Goal: Task Accomplishment & Management: Use online tool/utility

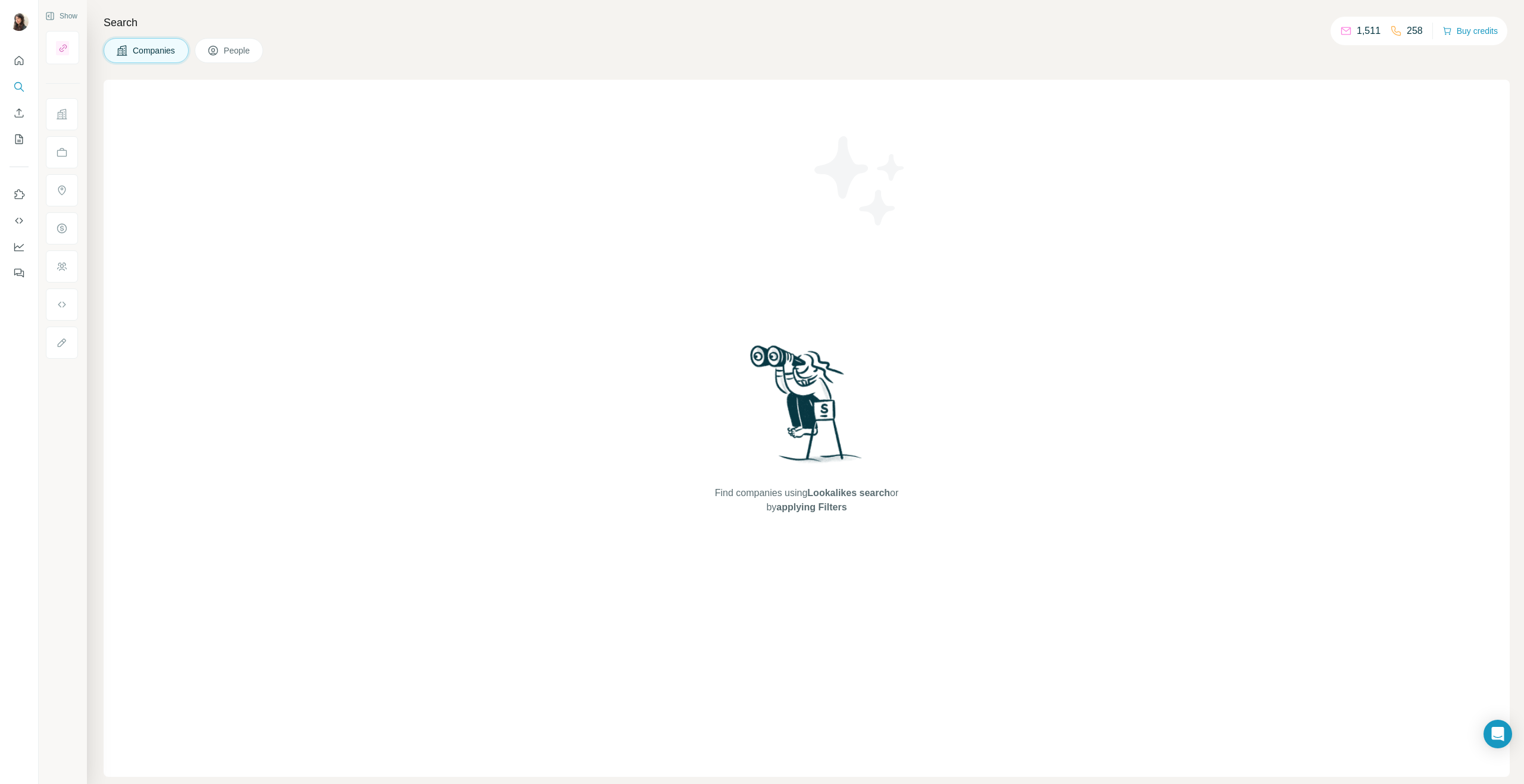
click at [164, 50] on span "Companies" at bounding box center [155, 50] width 44 height 12
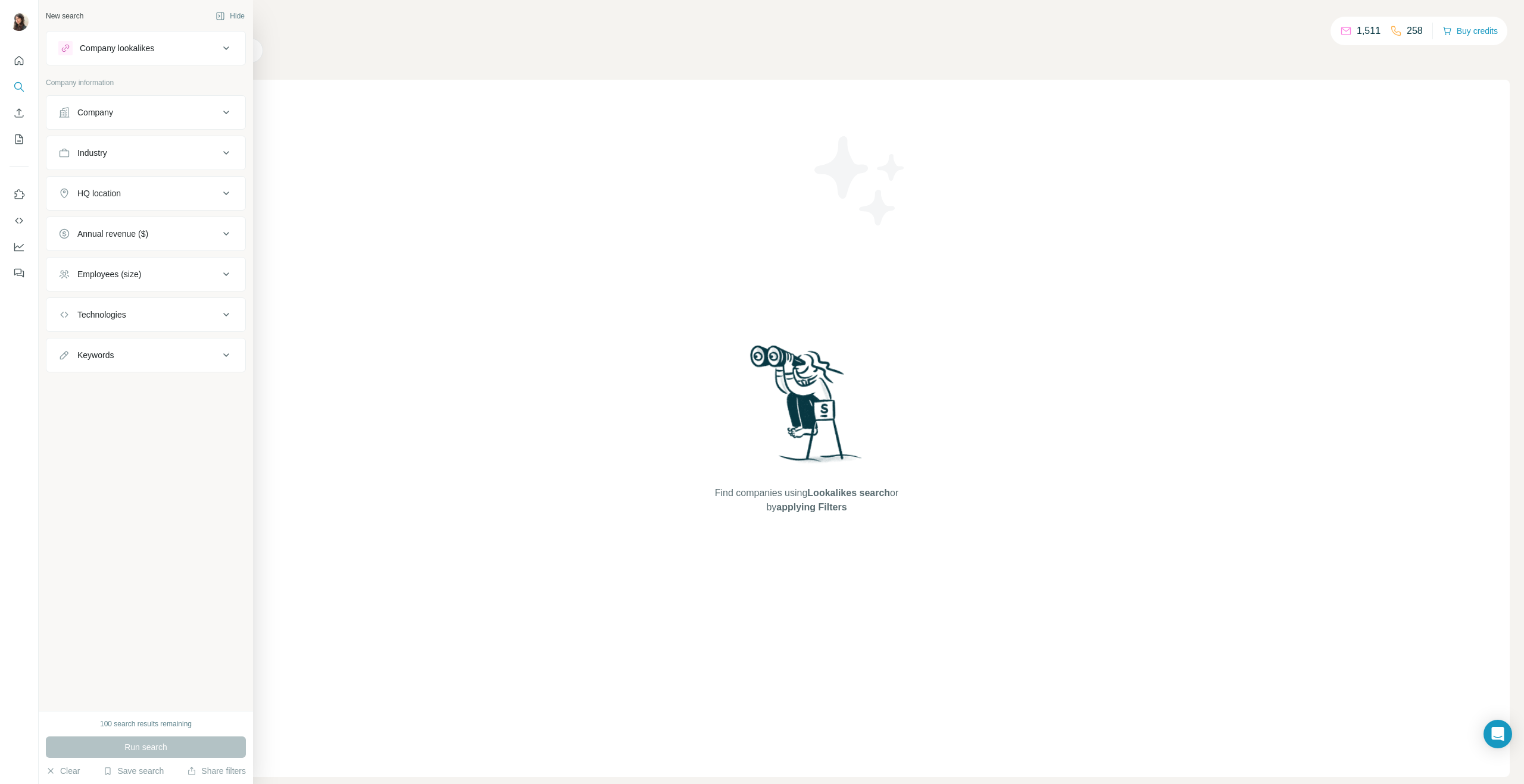
click at [115, 116] on div "Company" at bounding box center [139, 112] width 161 height 12
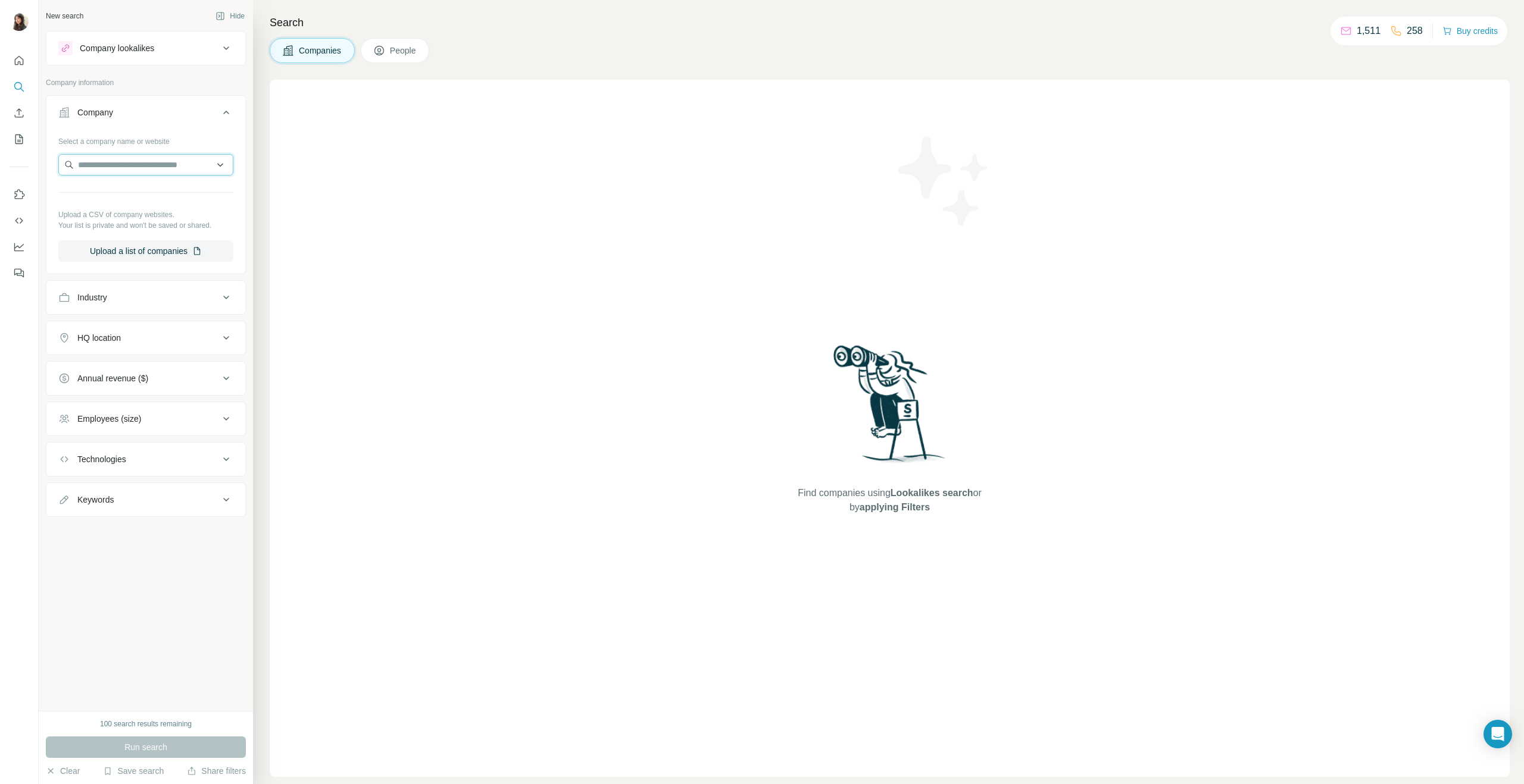
click at [127, 158] on input "text" at bounding box center [146, 165] width 175 height 22
paste input "**********"
type input "**********"
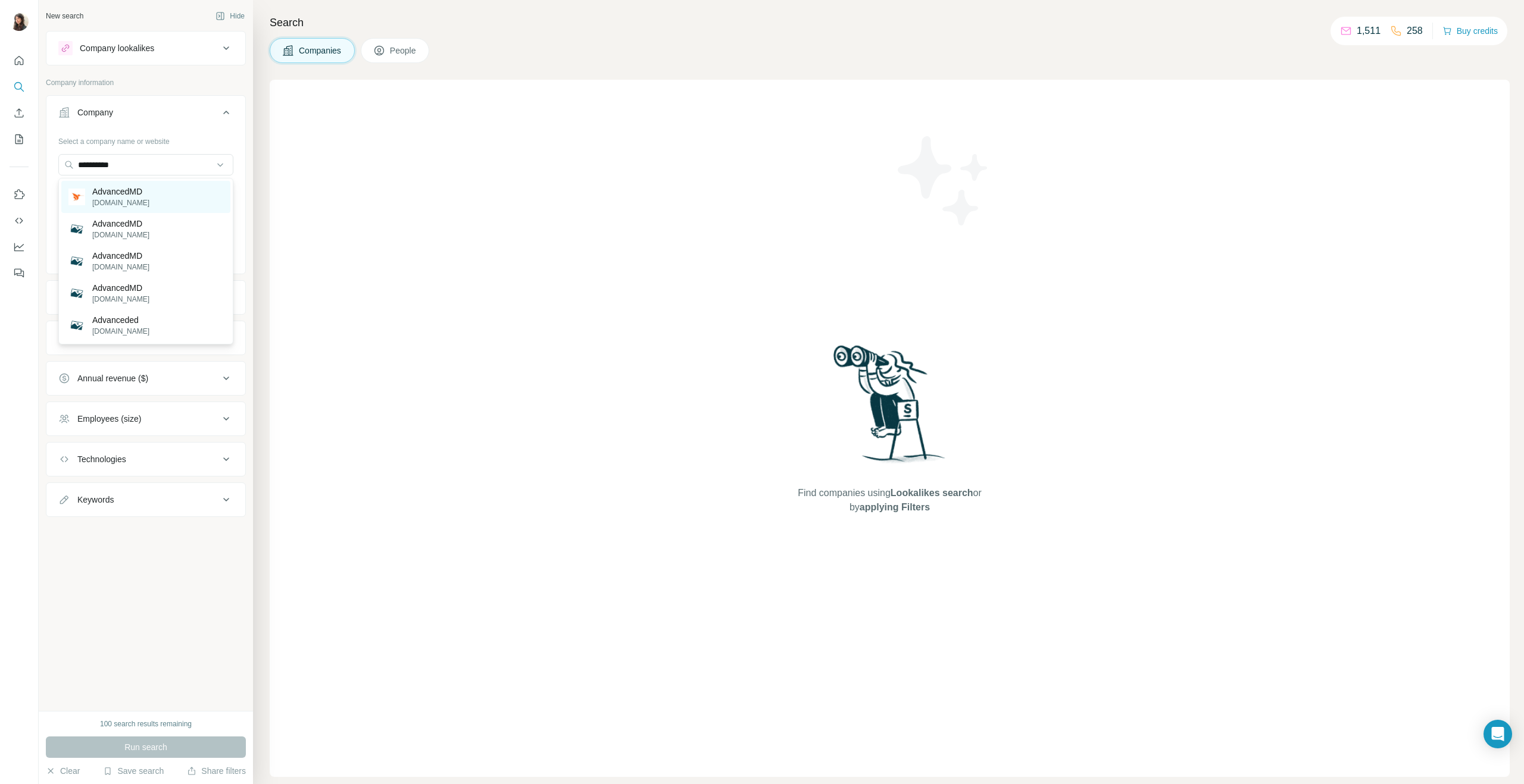
click at [132, 192] on p "AdvancedMD" at bounding box center [121, 192] width 57 height 12
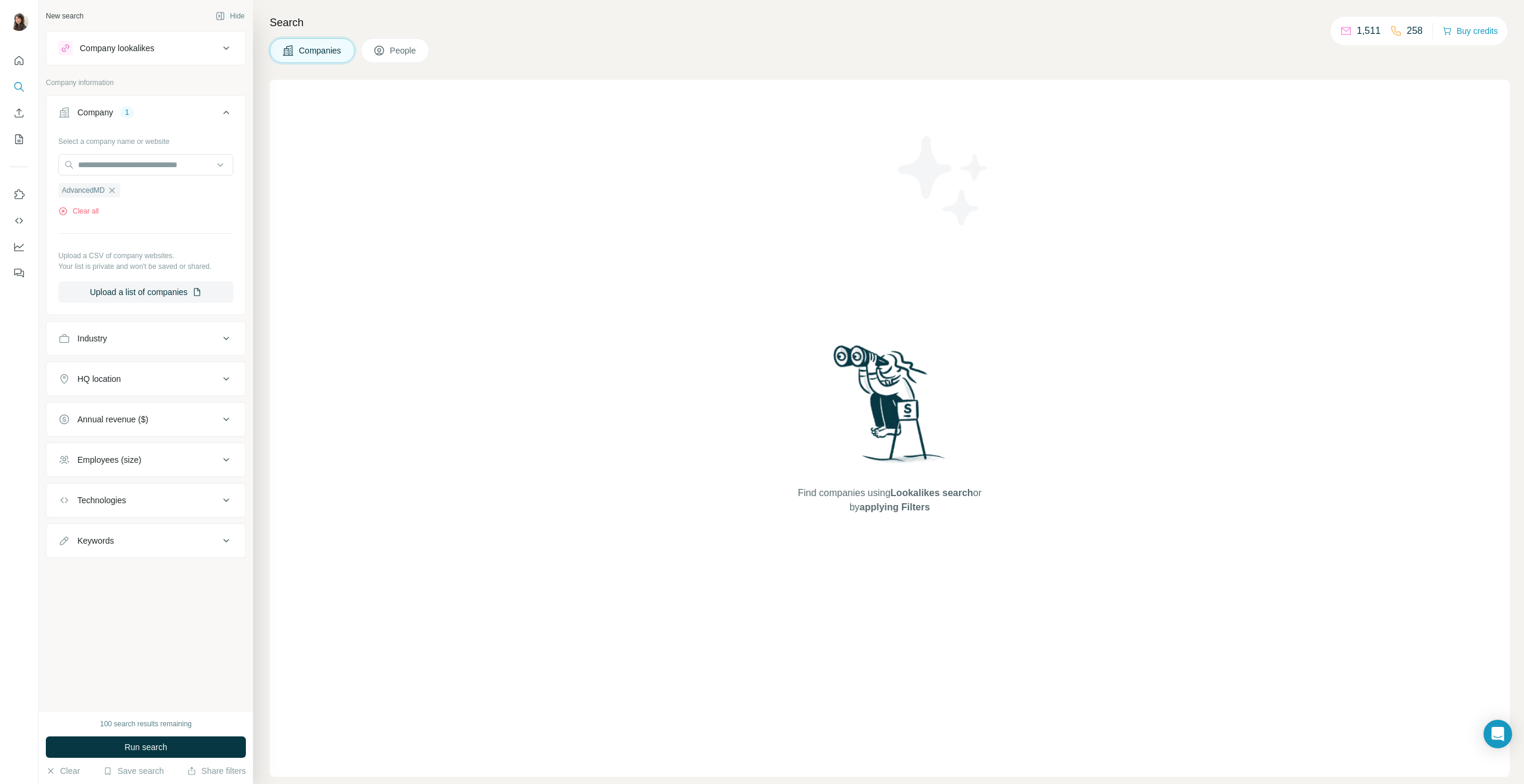
click at [163, 740] on button "Run search" at bounding box center [146, 747] width 200 height 22
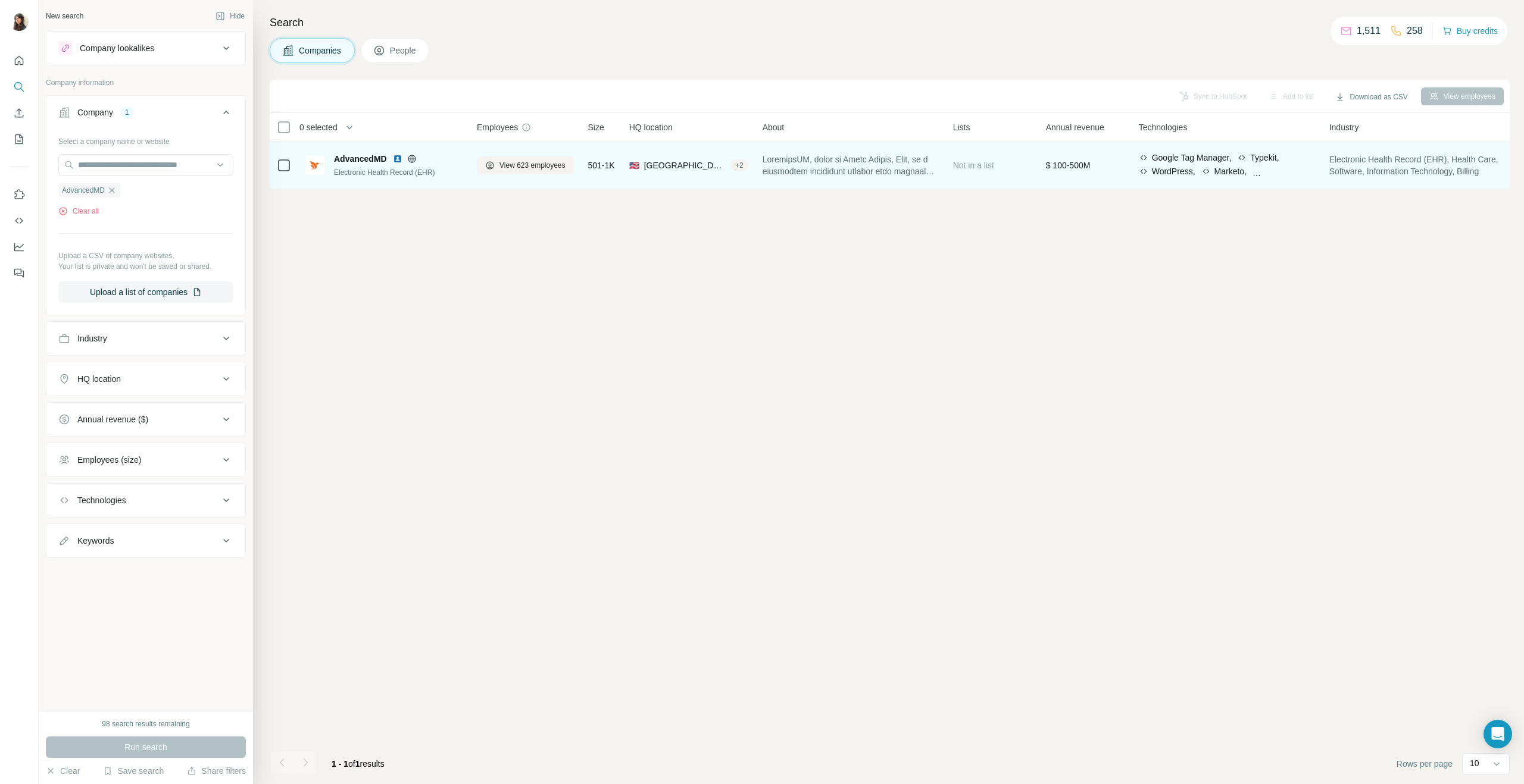
click at [392, 161] on div "AdvancedMD" at bounding box center [398, 159] width 129 height 12
click at [380, 157] on span "AdvancedMD" at bounding box center [360, 159] width 53 height 12
click at [501, 167] on span "View 623 employees" at bounding box center [532, 165] width 66 height 11
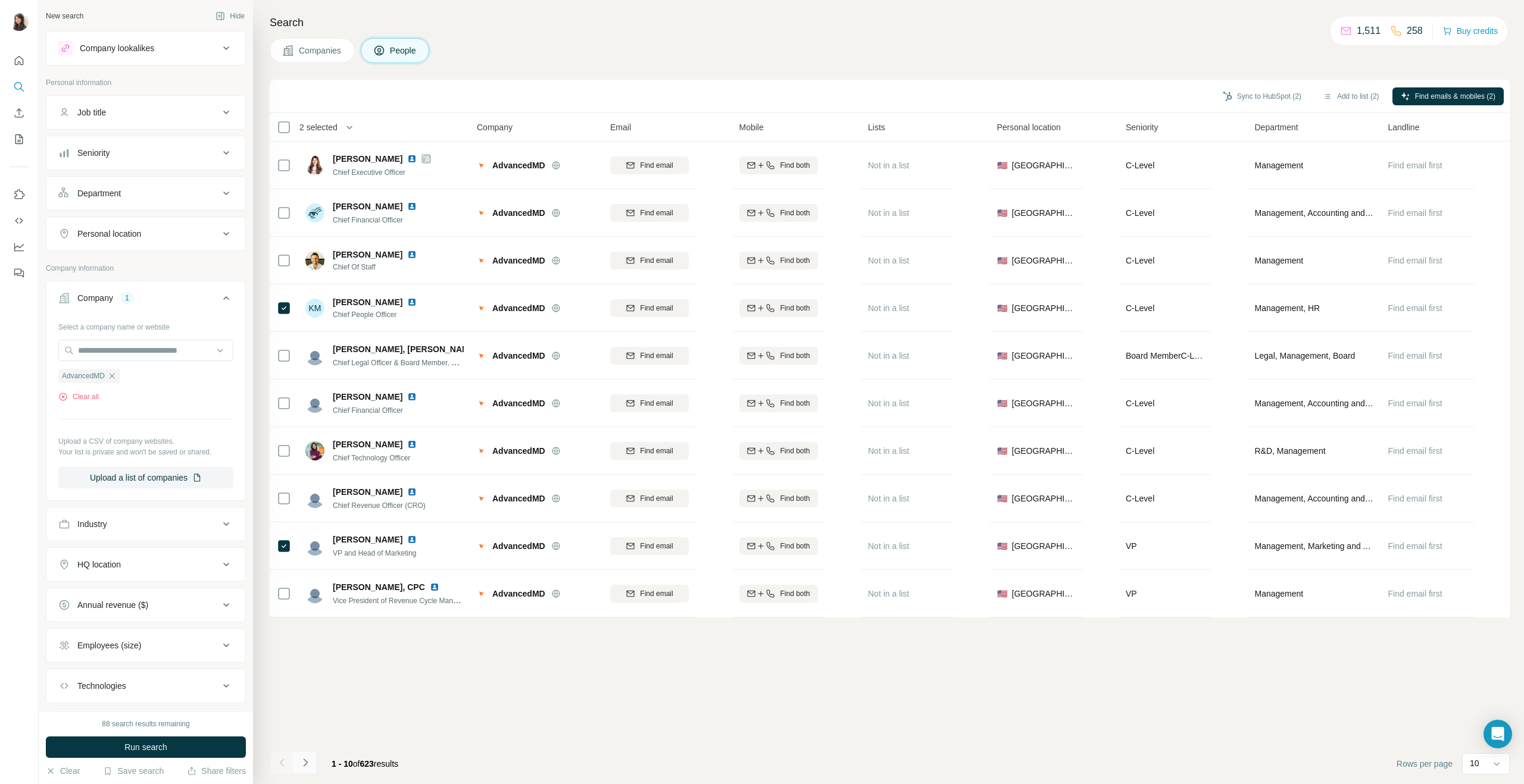
click at [313, 764] on button "Navigate to next page" at bounding box center [305, 762] width 23 height 23
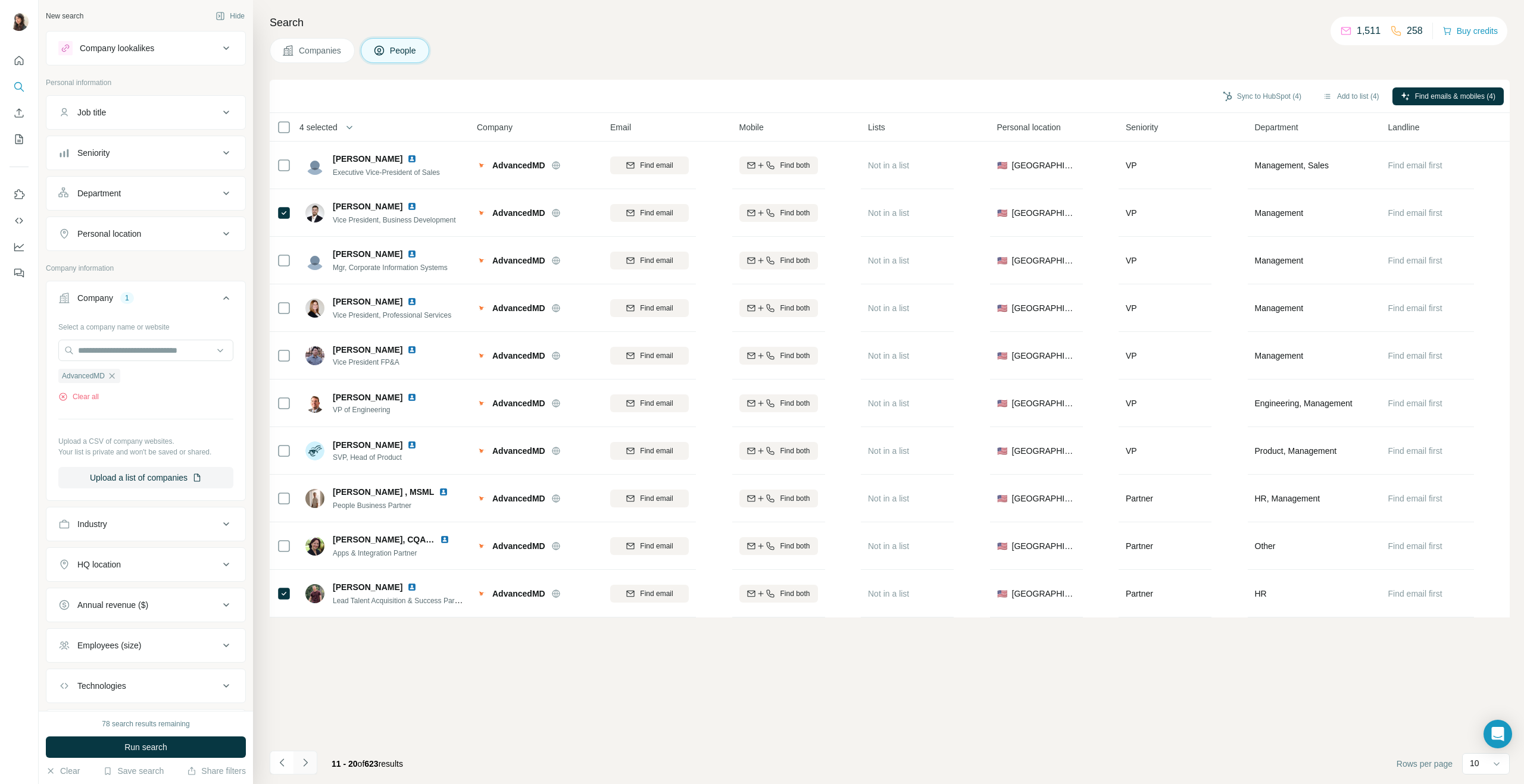
click at [314, 768] on button "Navigate to next page" at bounding box center [305, 762] width 23 height 23
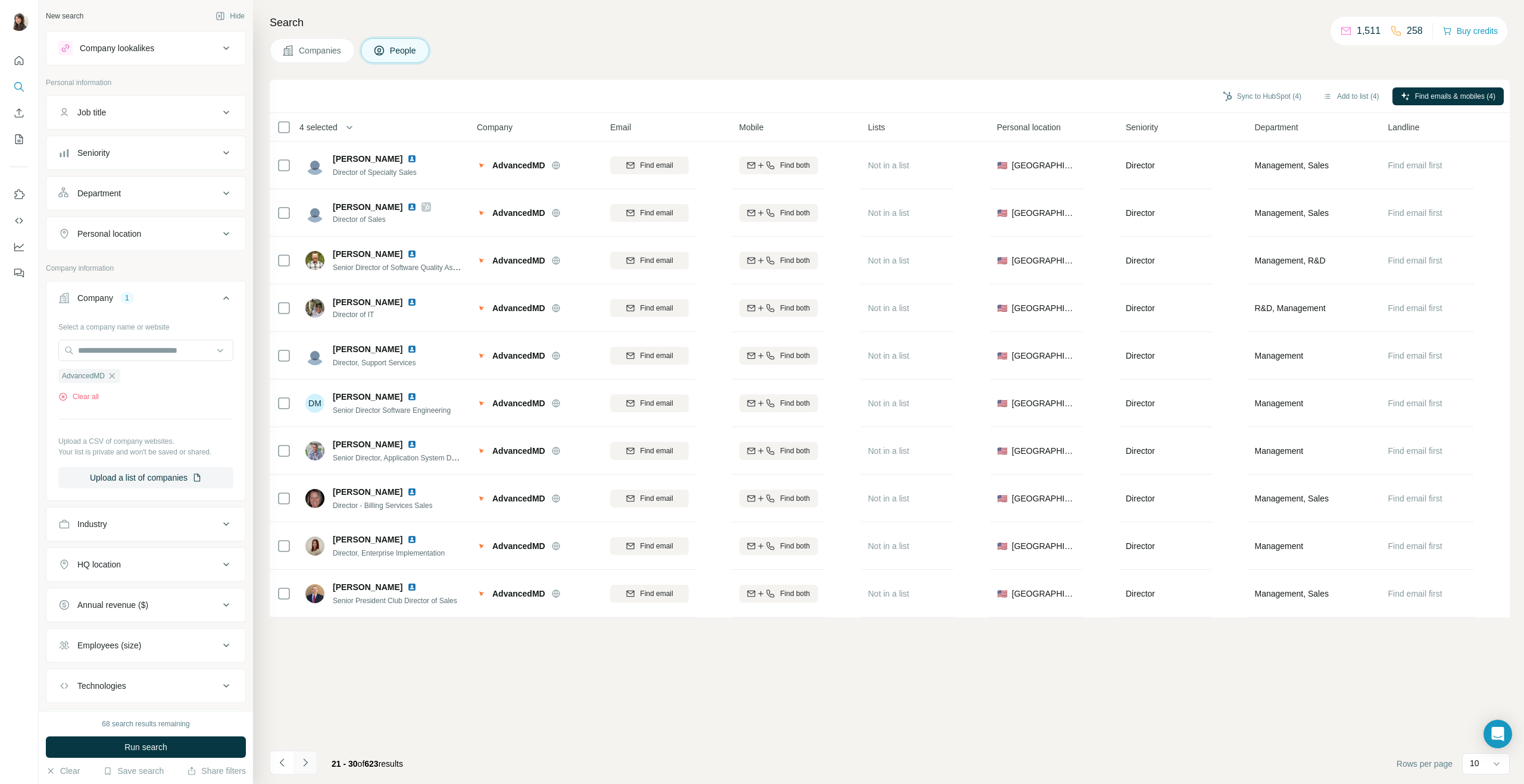
click at [313, 767] on button "Navigate to next page" at bounding box center [305, 762] width 23 height 23
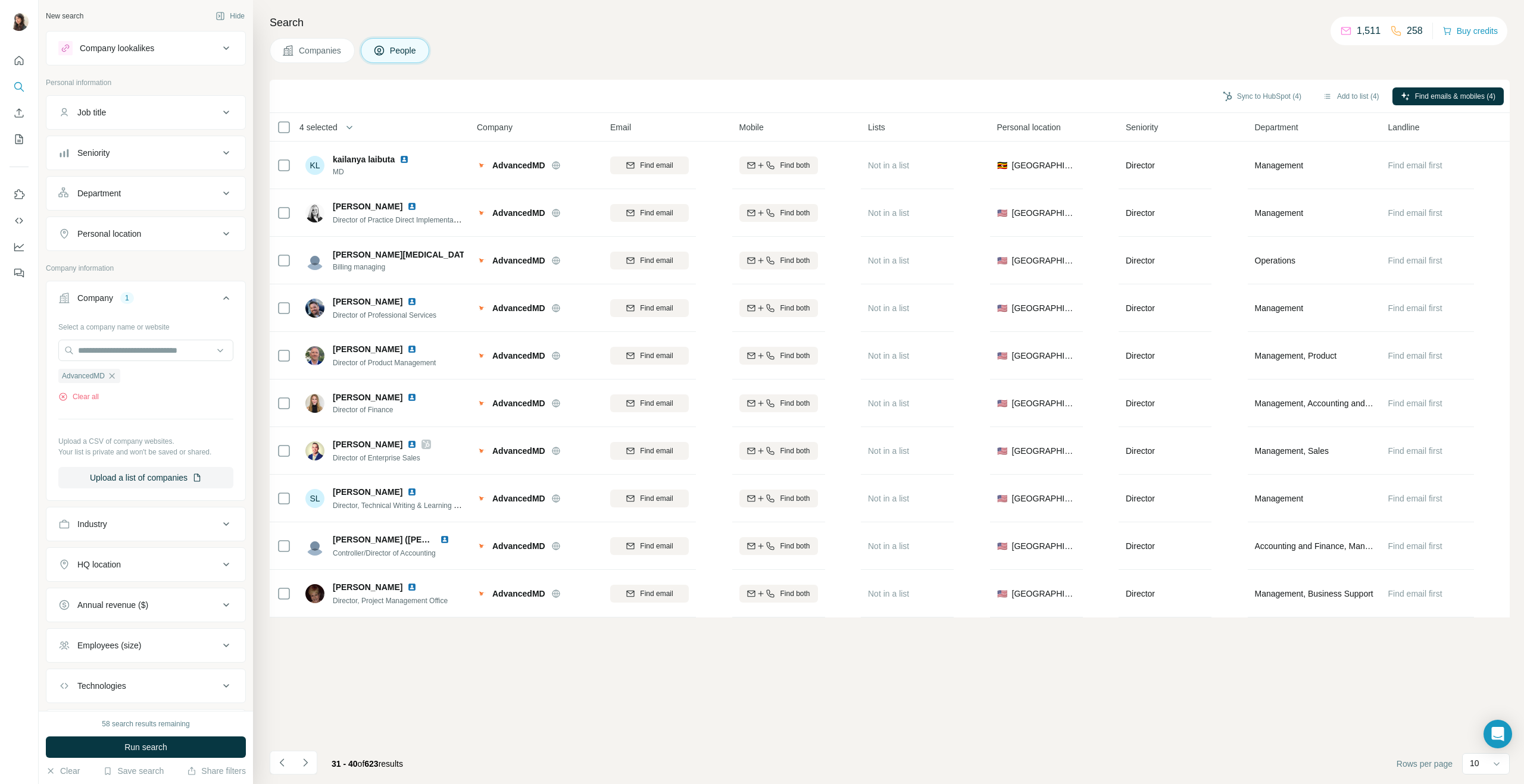
click at [313, 767] on button "Navigate to next page" at bounding box center [305, 762] width 23 height 23
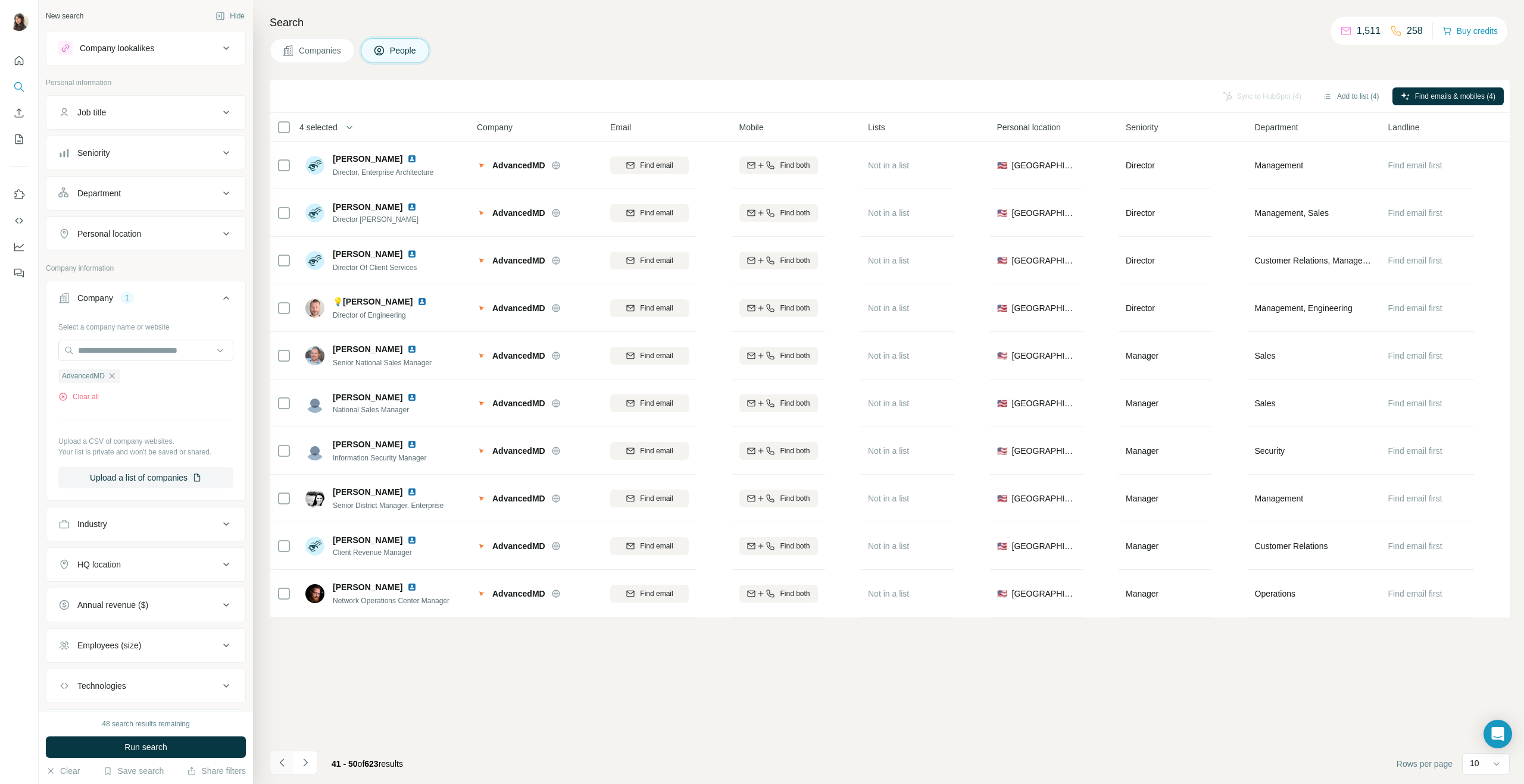
click at [284, 766] on icon "Navigate to previous page" at bounding box center [282, 763] width 12 height 12
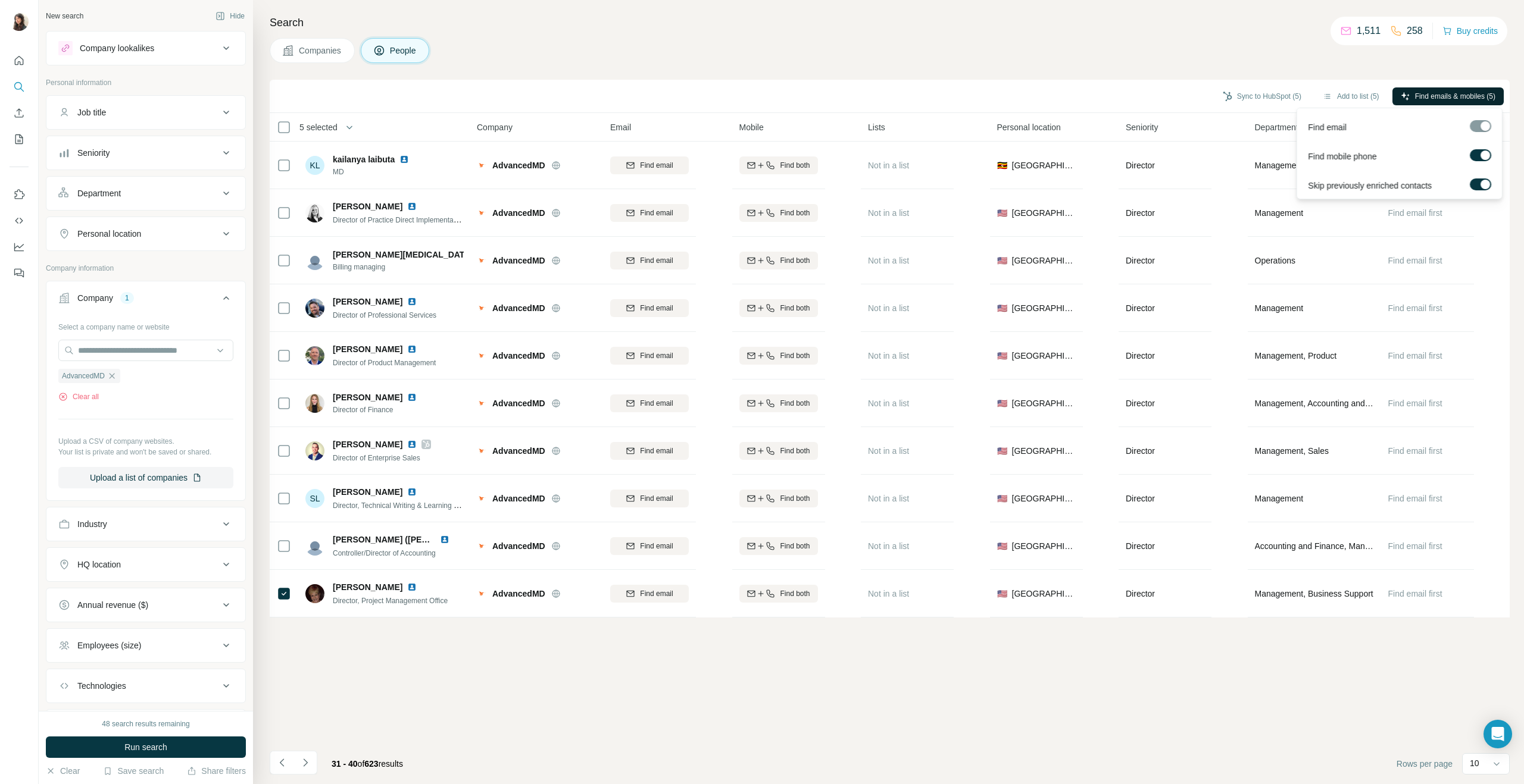
click at [1447, 99] on span "Find emails & mobiles (5)" at bounding box center [1455, 96] width 80 height 11
click at [1260, 94] on button "Sync to HubSpot (5)" at bounding box center [1262, 96] width 95 height 18
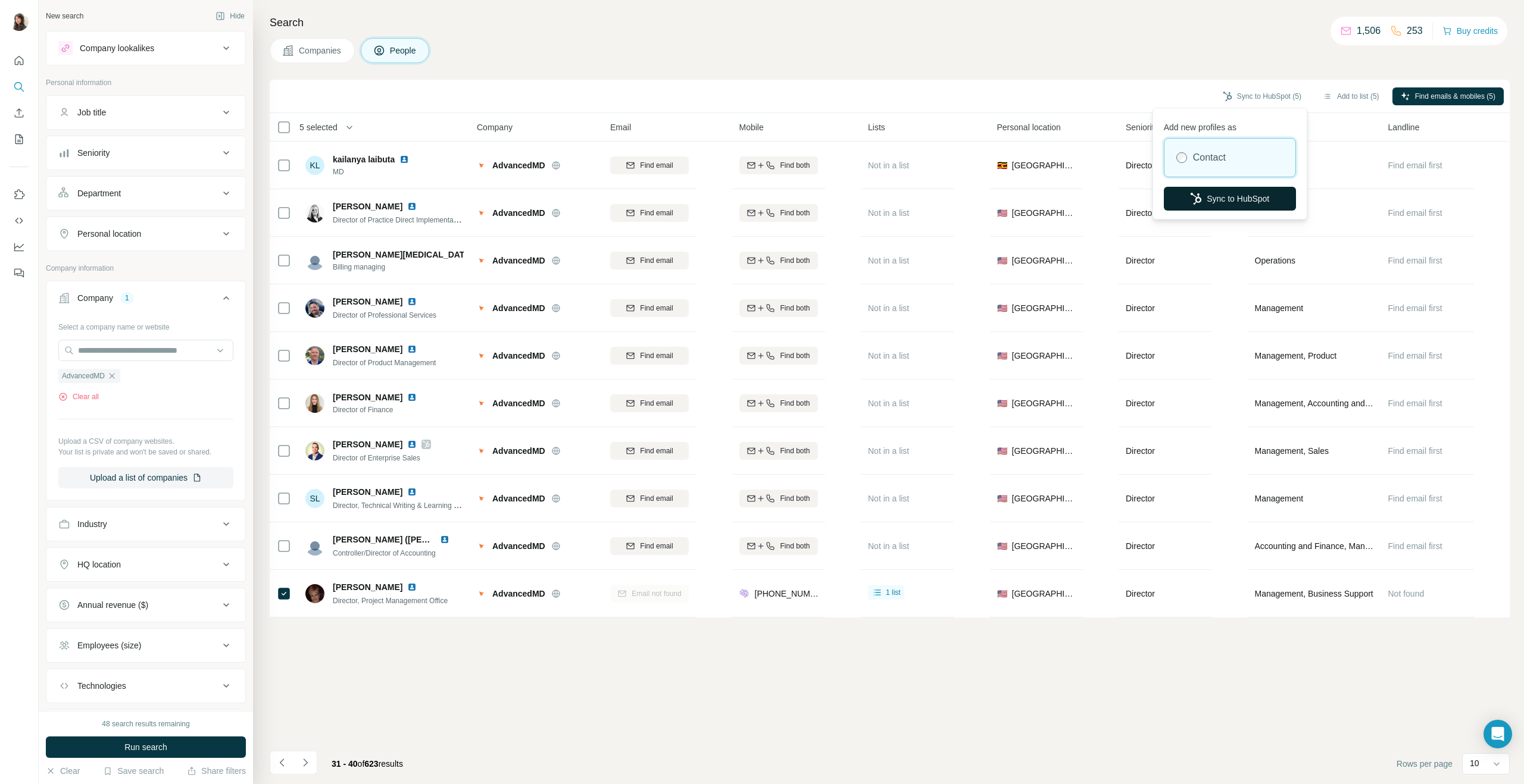
click at [1221, 201] on button "Sync to HubSpot" at bounding box center [1229, 198] width 132 height 23
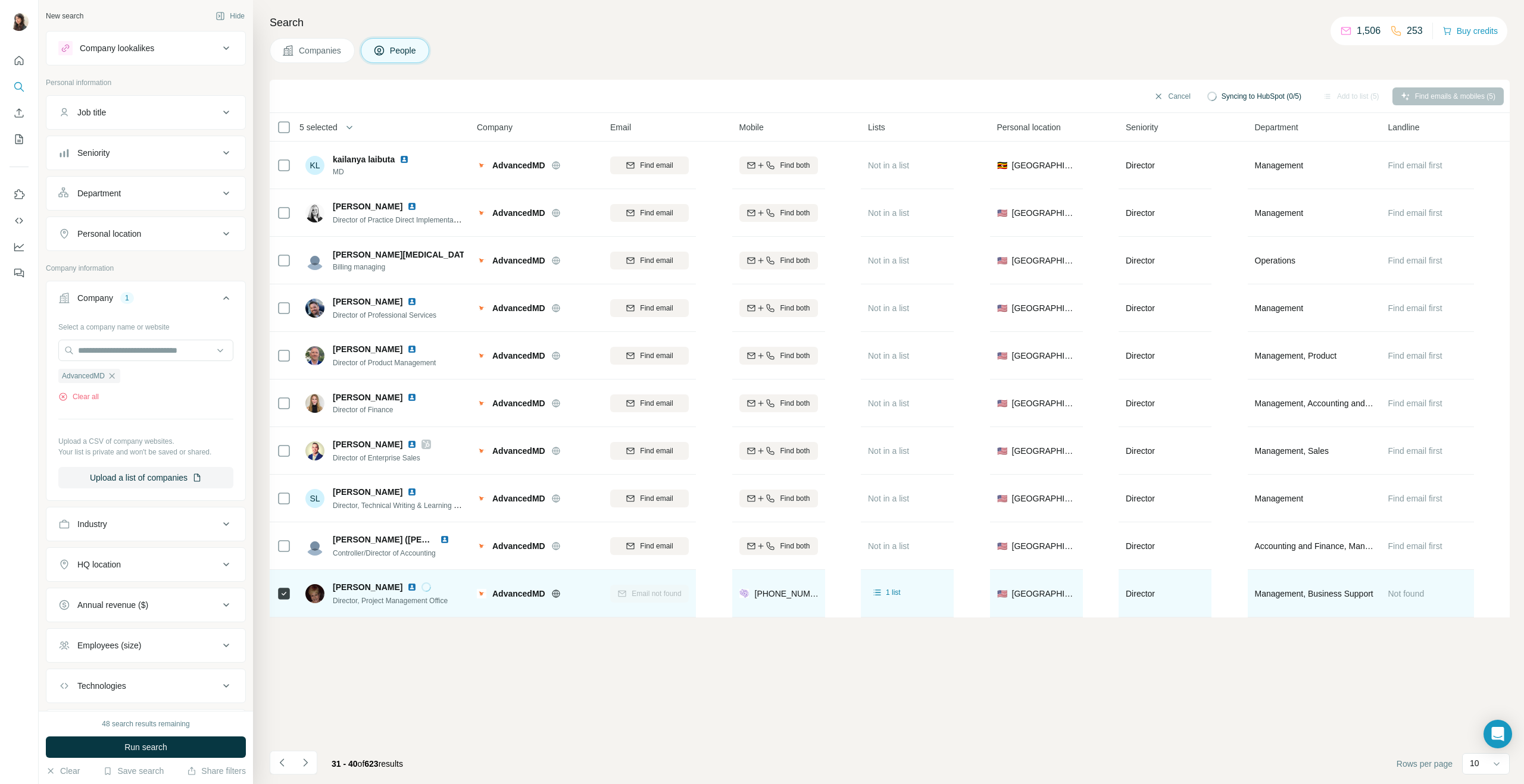
click at [362, 587] on span "[PERSON_NAME]" at bounding box center [367, 587] width 69 height 12
click at [407, 587] on img at bounding box center [411, 587] width 9 height 9
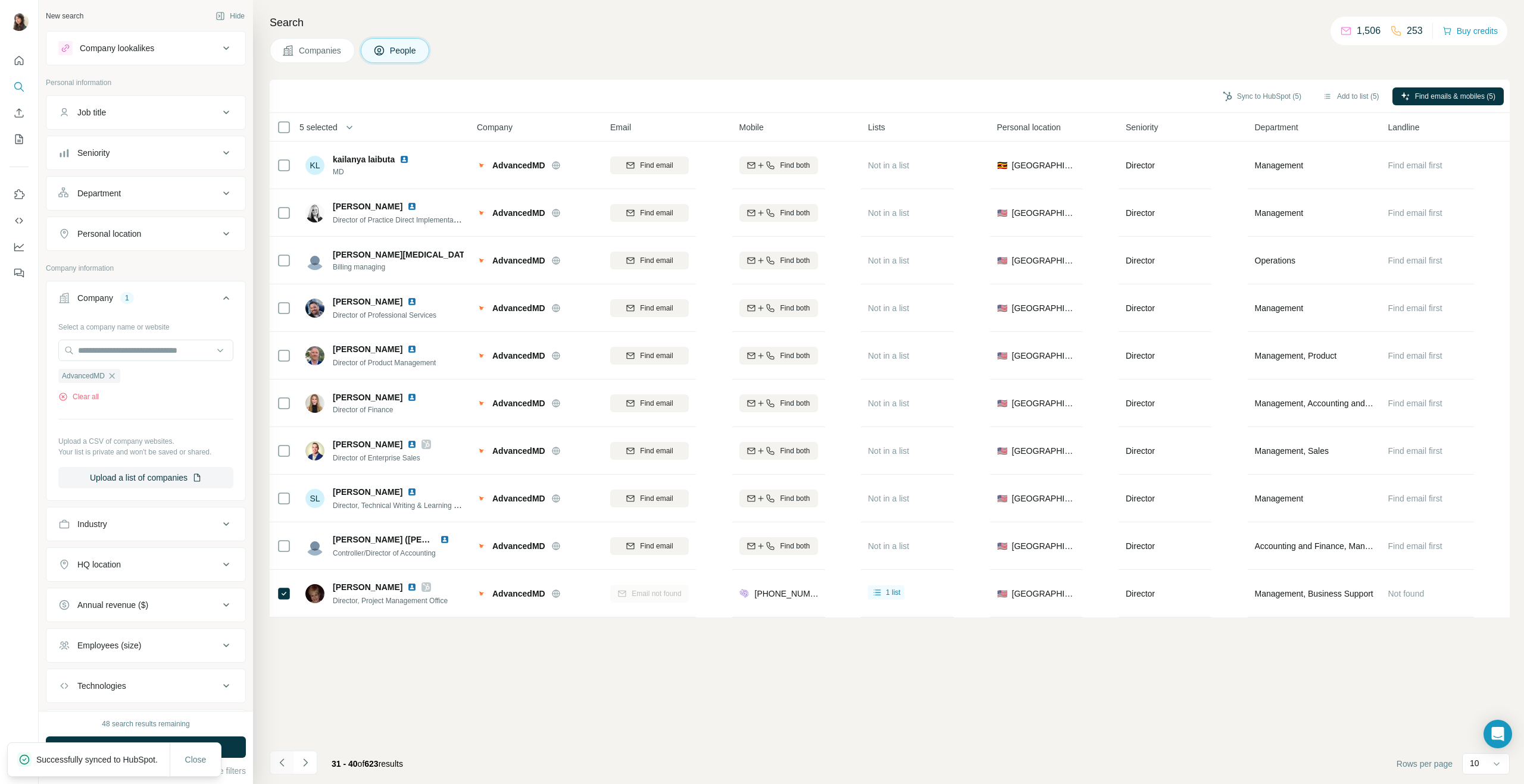
click at [285, 766] on icon "Navigate to previous page" at bounding box center [282, 763] width 12 height 12
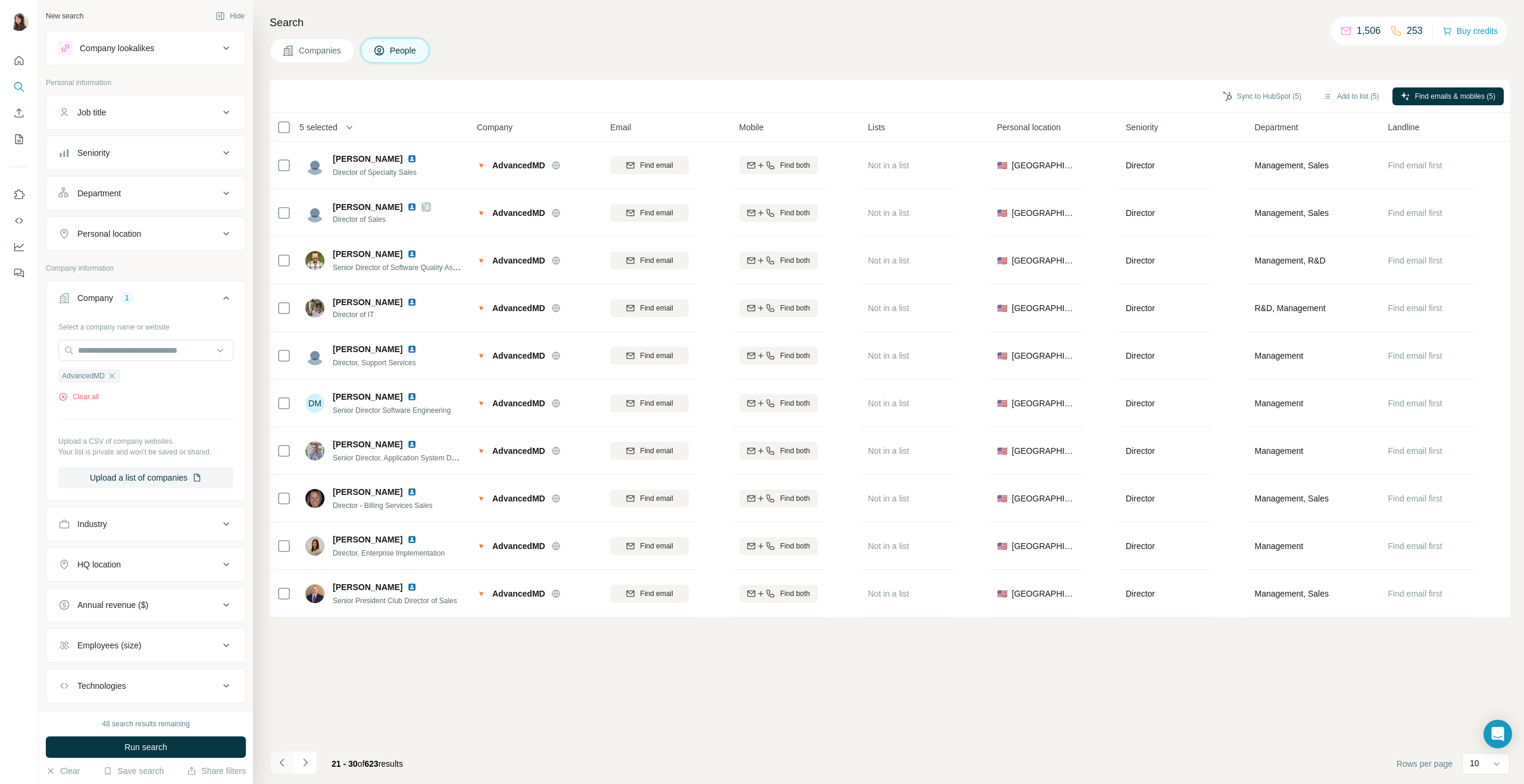
click at [285, 767] on icon "Navigate to previous page" at bounding box center [282, 763] width 12 height 12
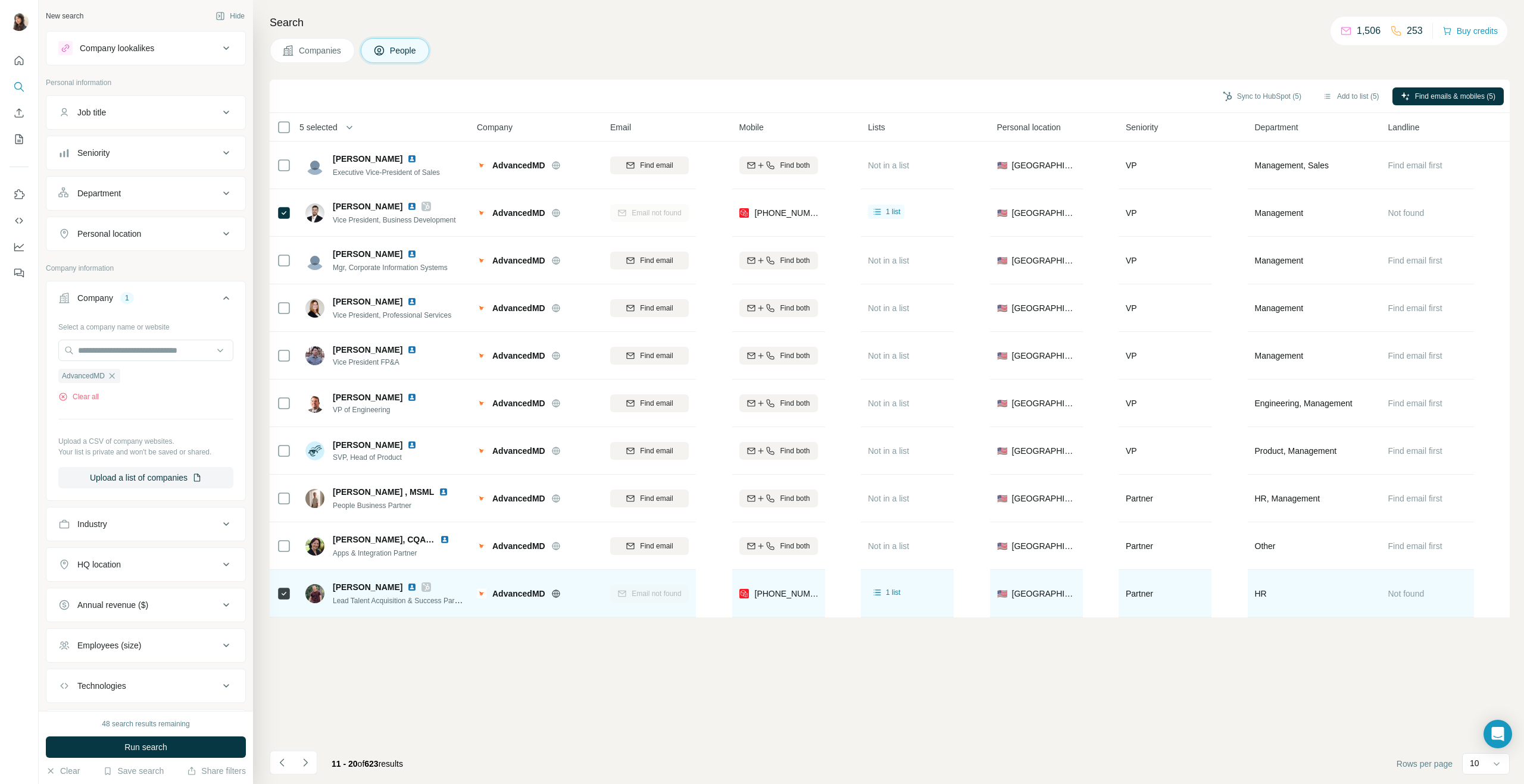
click at [407, 588] on img at bounding box center [411, 587] width 9 height 9
